Goal: Task Accomplishment & Management: Manage account settings

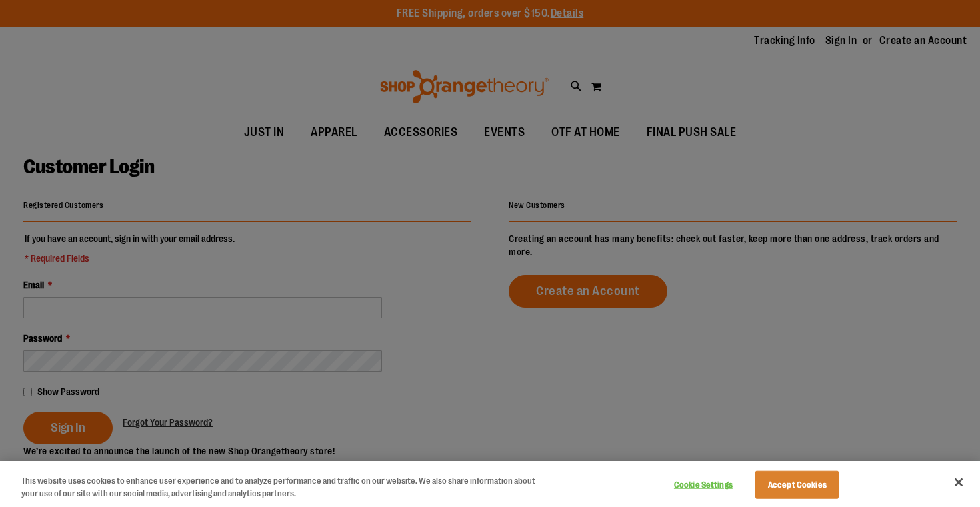
click at [287, 290] on div at bounding box center [490, 253] width 980 height 507
click at [289, 221] on div at bounding box center [490, 253] width 980 height 507
click at [812, 483] on button "Accept Cookies" at bounding box center [796, 485] width 83 height 28
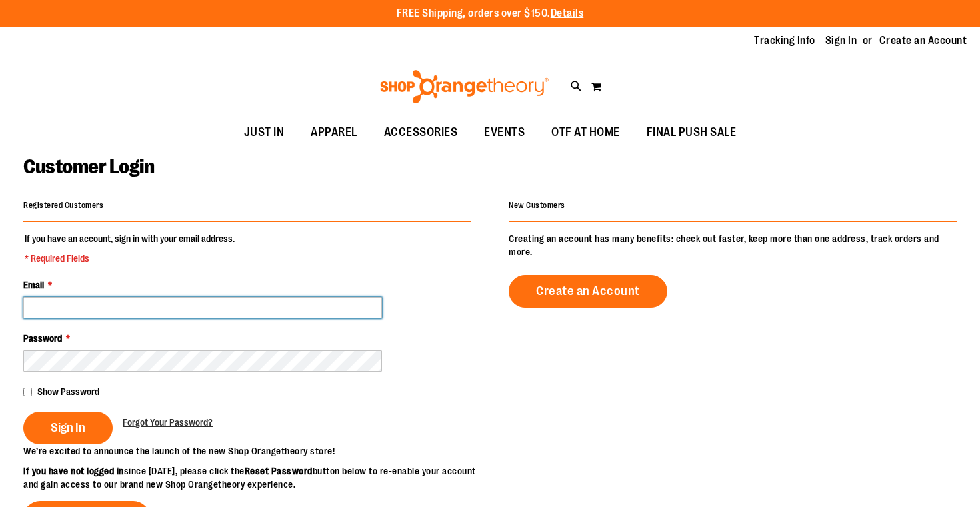
click at [323, 304] on input "Email *" at bounding box center [202, 307] width 359 height 21
type input "**********"
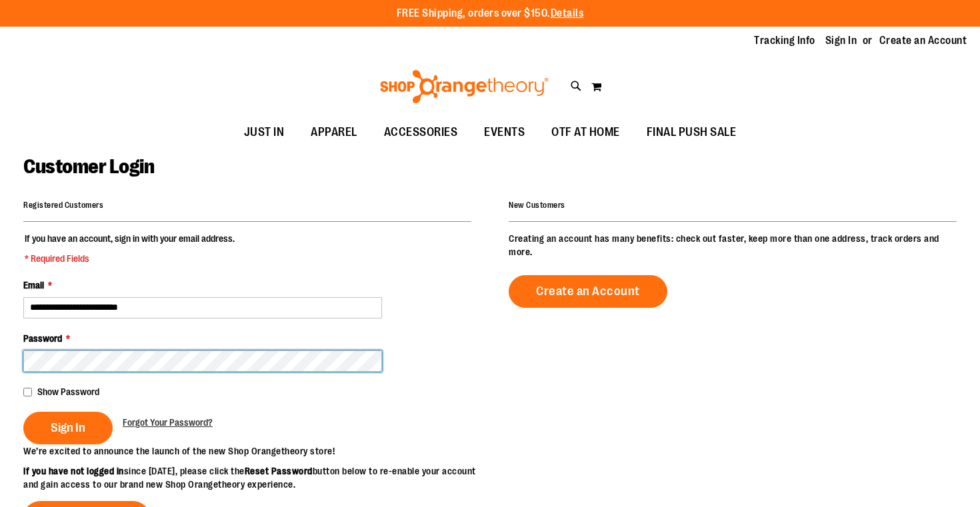
click at [23, 412] on button "Sign In" at bounding box center [67, 428] width 89 height 33
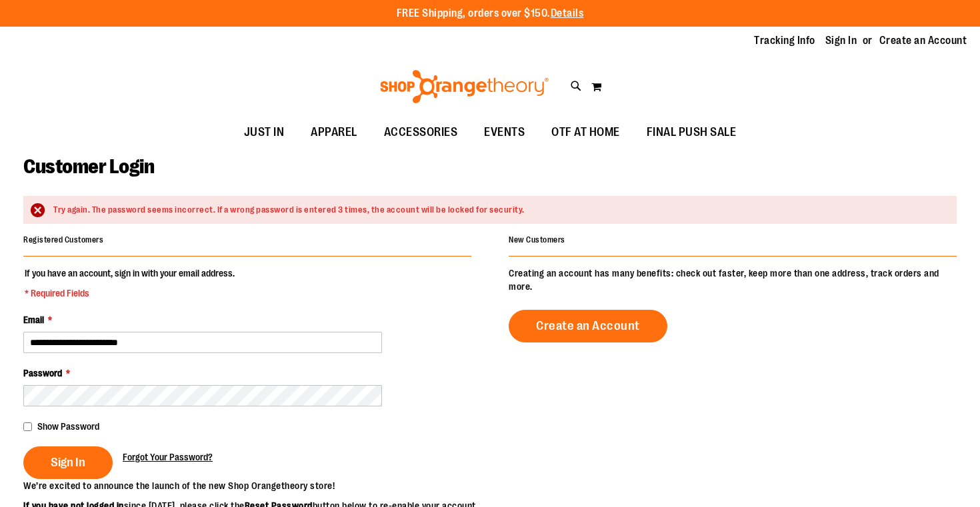
click at [158, 458] on span "Forgot Your Password?" at bounding box center [168, 457] width 90 height 11
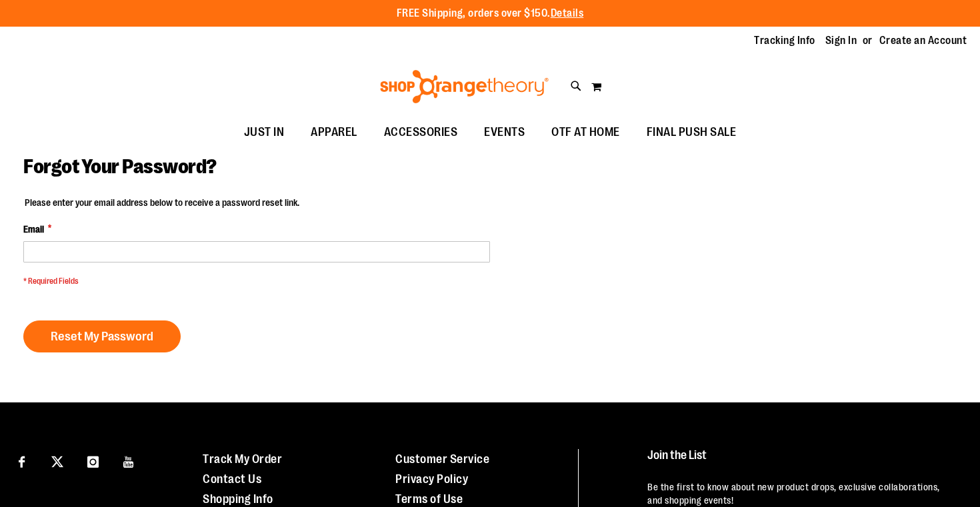
click at [89, 233] on div "Email *" at bounding box center [256, 243] width 467 height 40
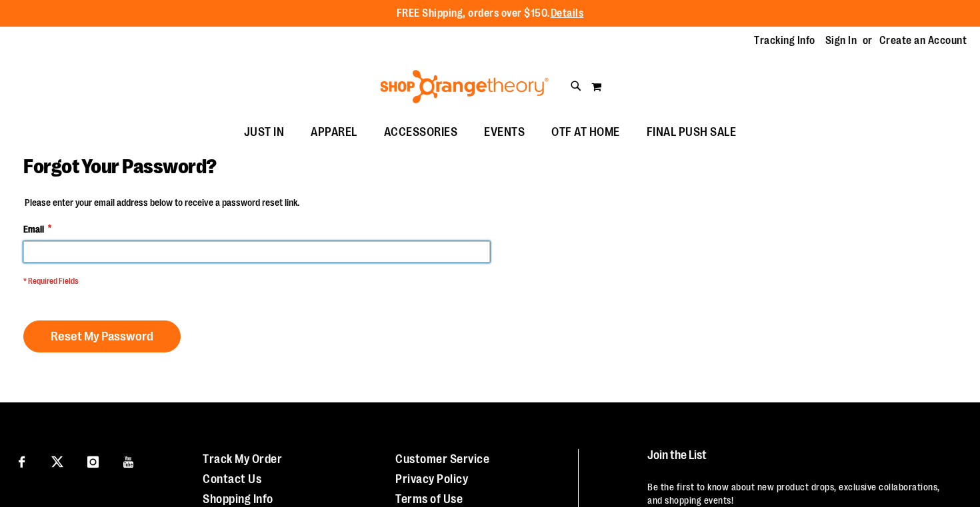
click at [89, 251] on input "Email *" at bounding box center [256, 251] width 467 height 21
type input "**********"
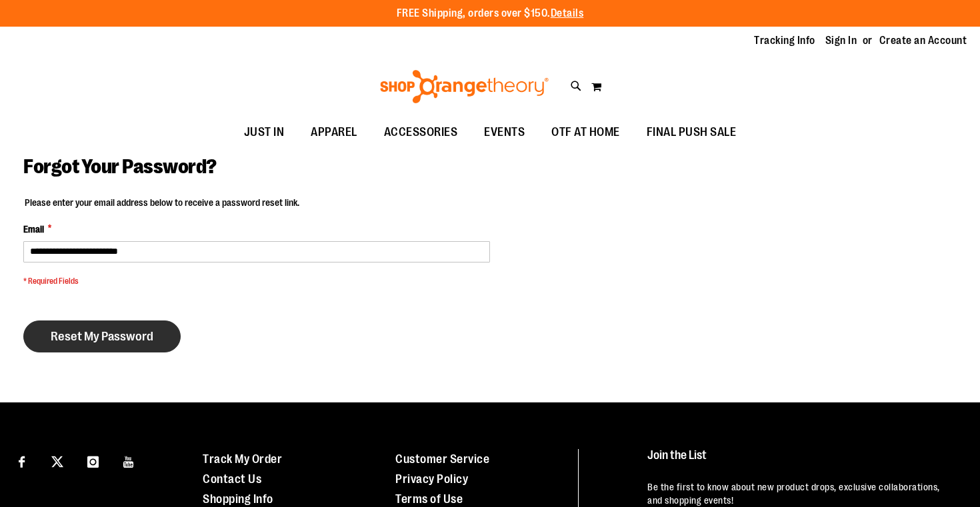
click at [124, 343] on span "Reset My Password" at bounding box center [102, 336] width 103 height 15
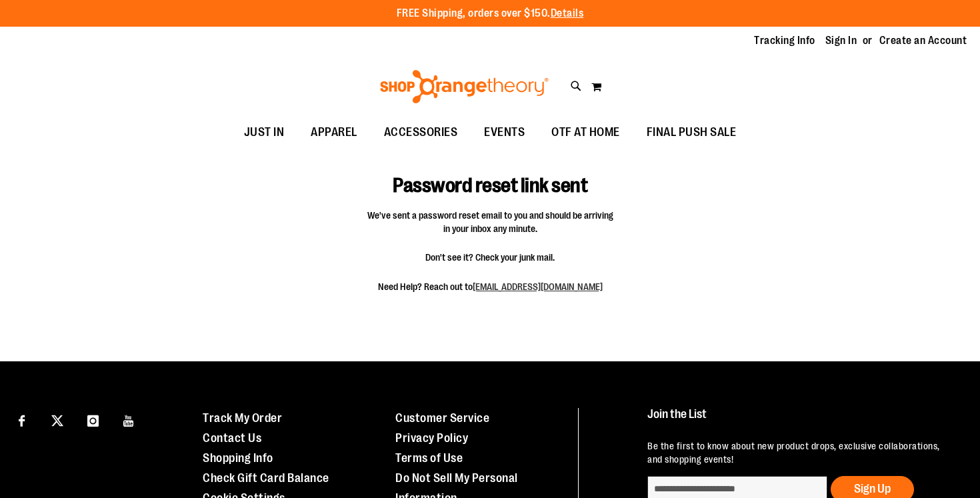
click at [572, 187] on h1 "Password reset link sent" at bounding box center [490, 176] width 311 height 43
click at [571, 187] on h1 "Password reset link sent" at bounding box center [490, 176] width 311 height 43
